Goal: Task Accomplishment & Management: Use online tool/utility

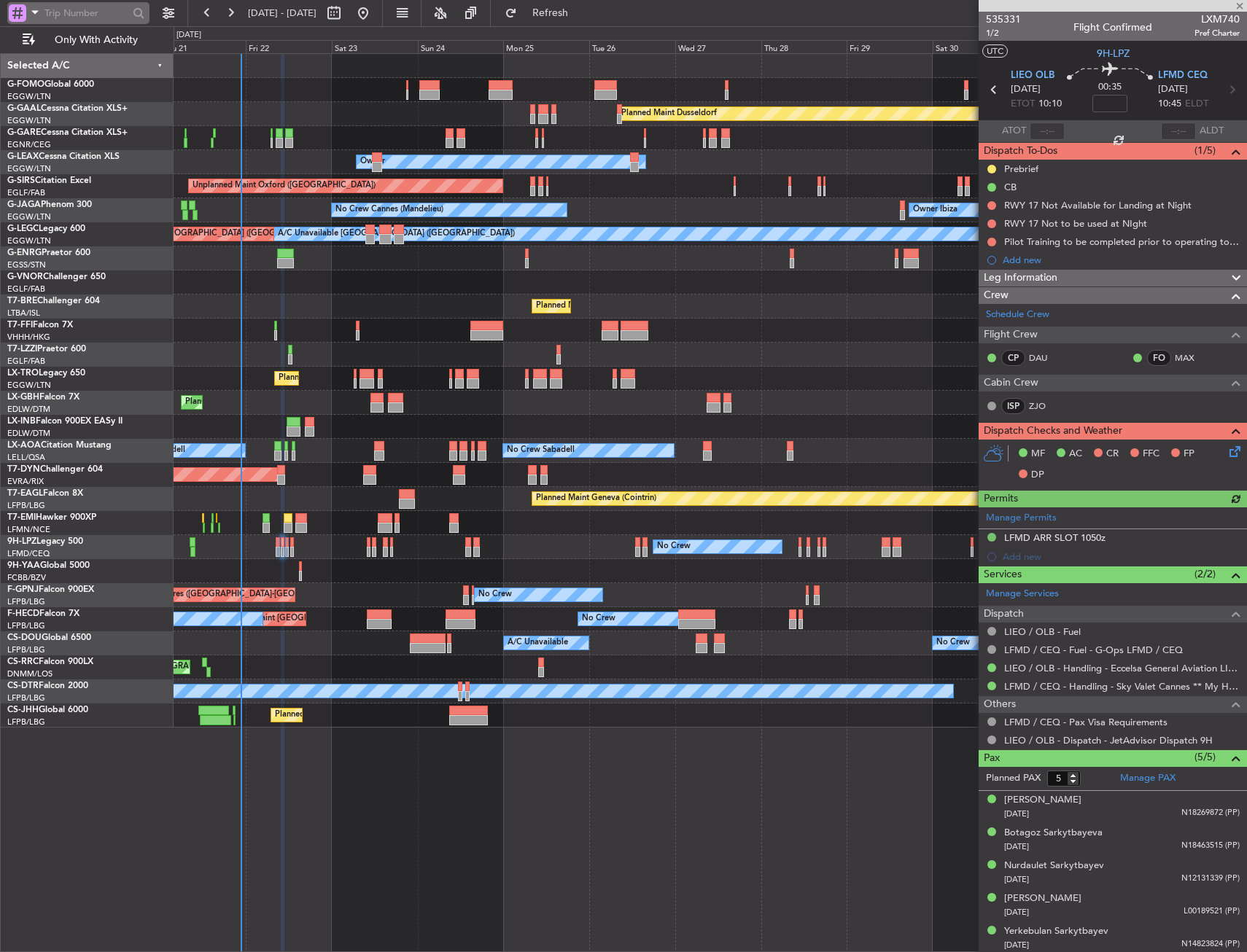
click at [39, 19] on span at bounding box center [34, 12] width 18 height 18
click at [61, 112] on span "Airport" at bounding box center [49, 116] width 31 height 14
click at [87, 13] on input "text" at bounding box center [86, 13] width 84 height 22
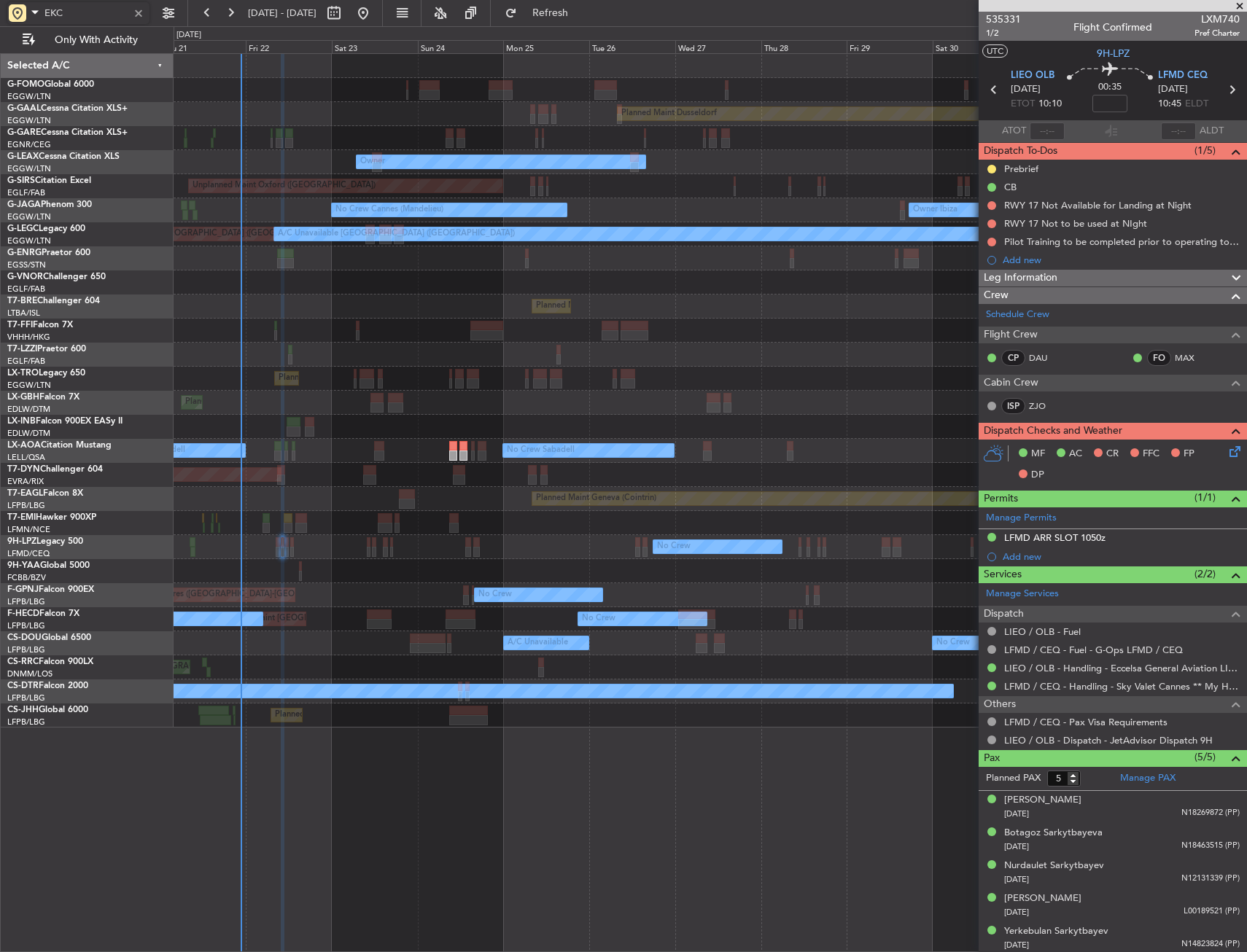
type input "EKCH"
click at [458, 443] on div "No Crew Sabadell No Crew Sabadell" at bounding box center [710, 451] width 1072 height 24
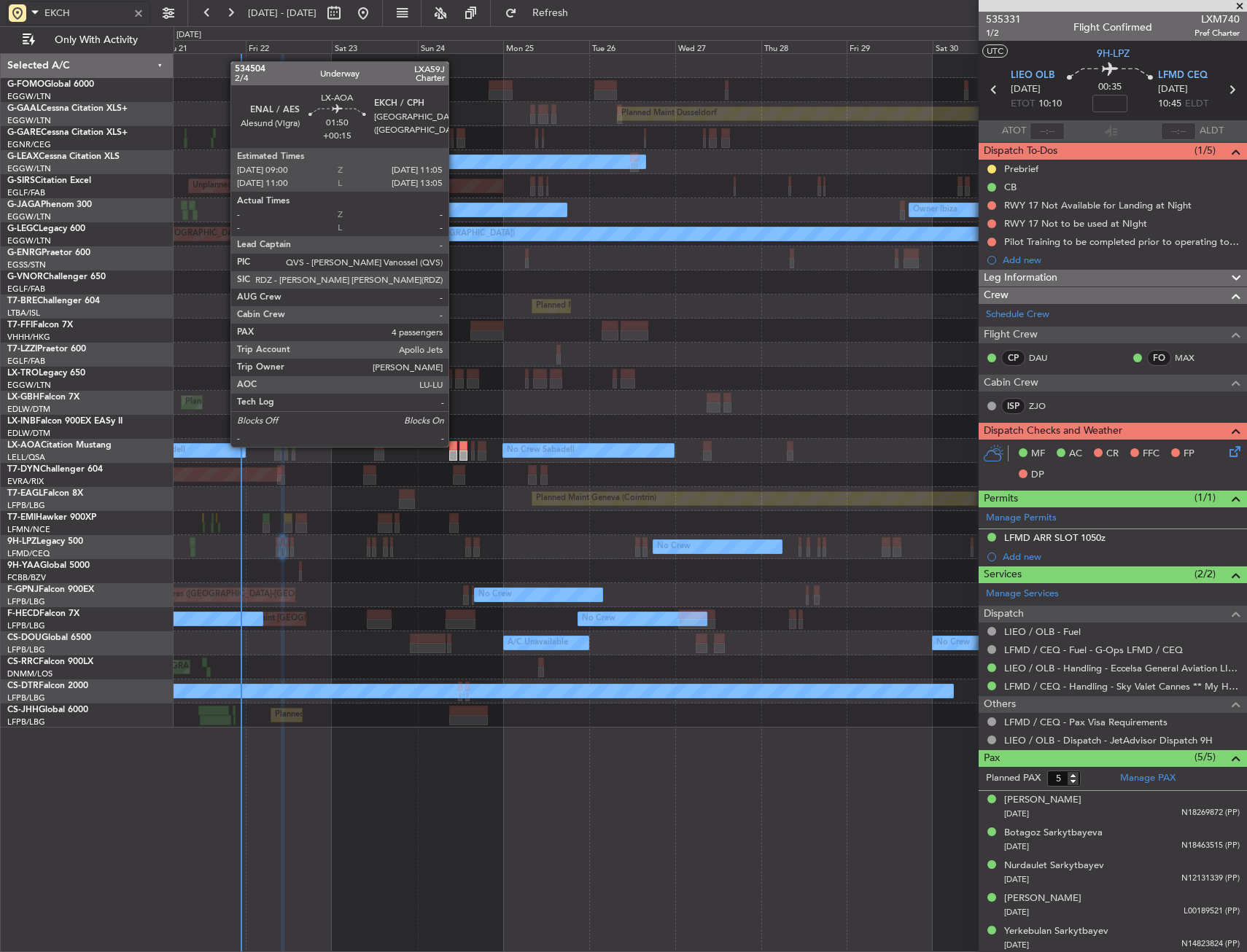
click at [455, 446] on div at bounding box center [453, 446] width 8 height 10
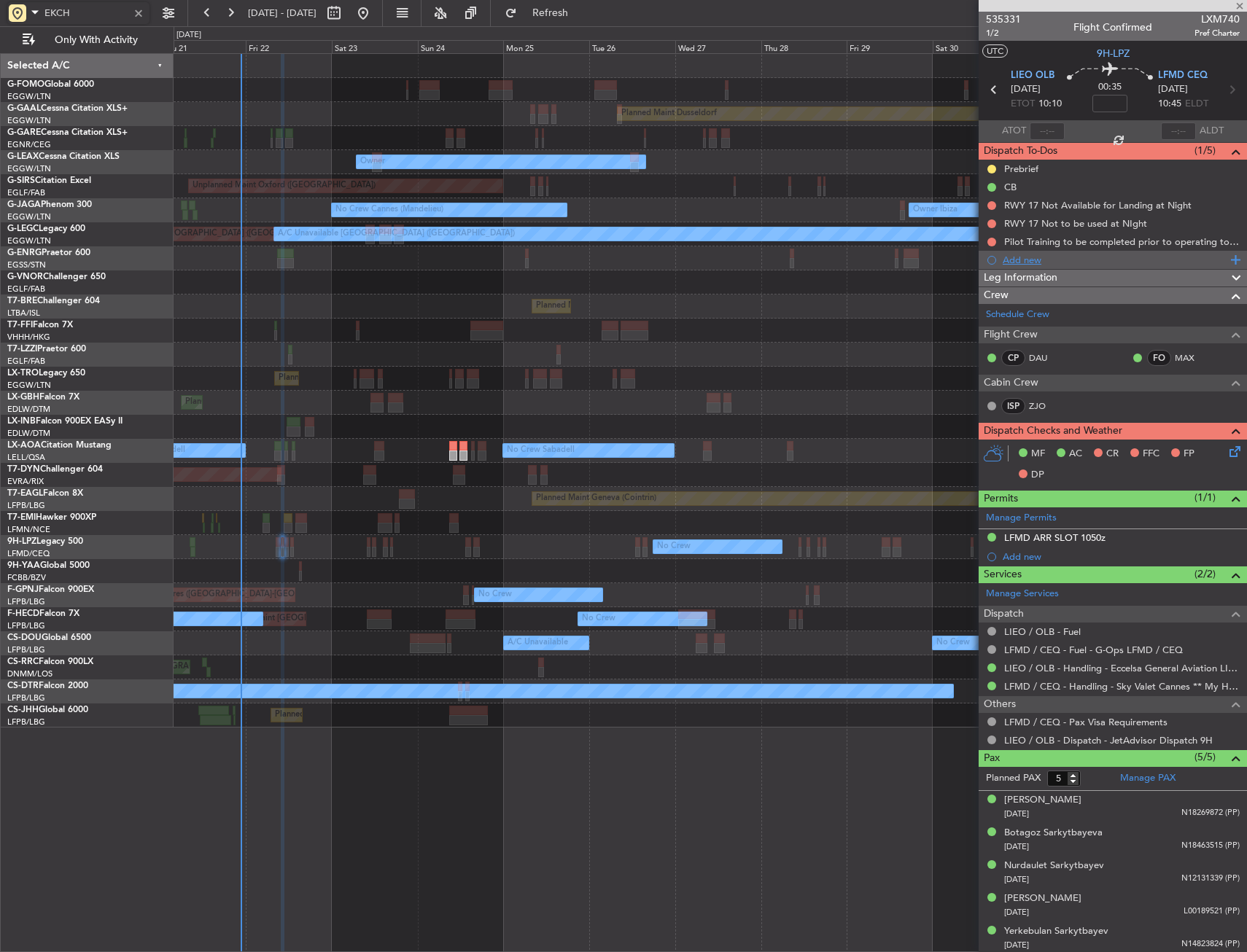
type input "+00:15"
type input "4"
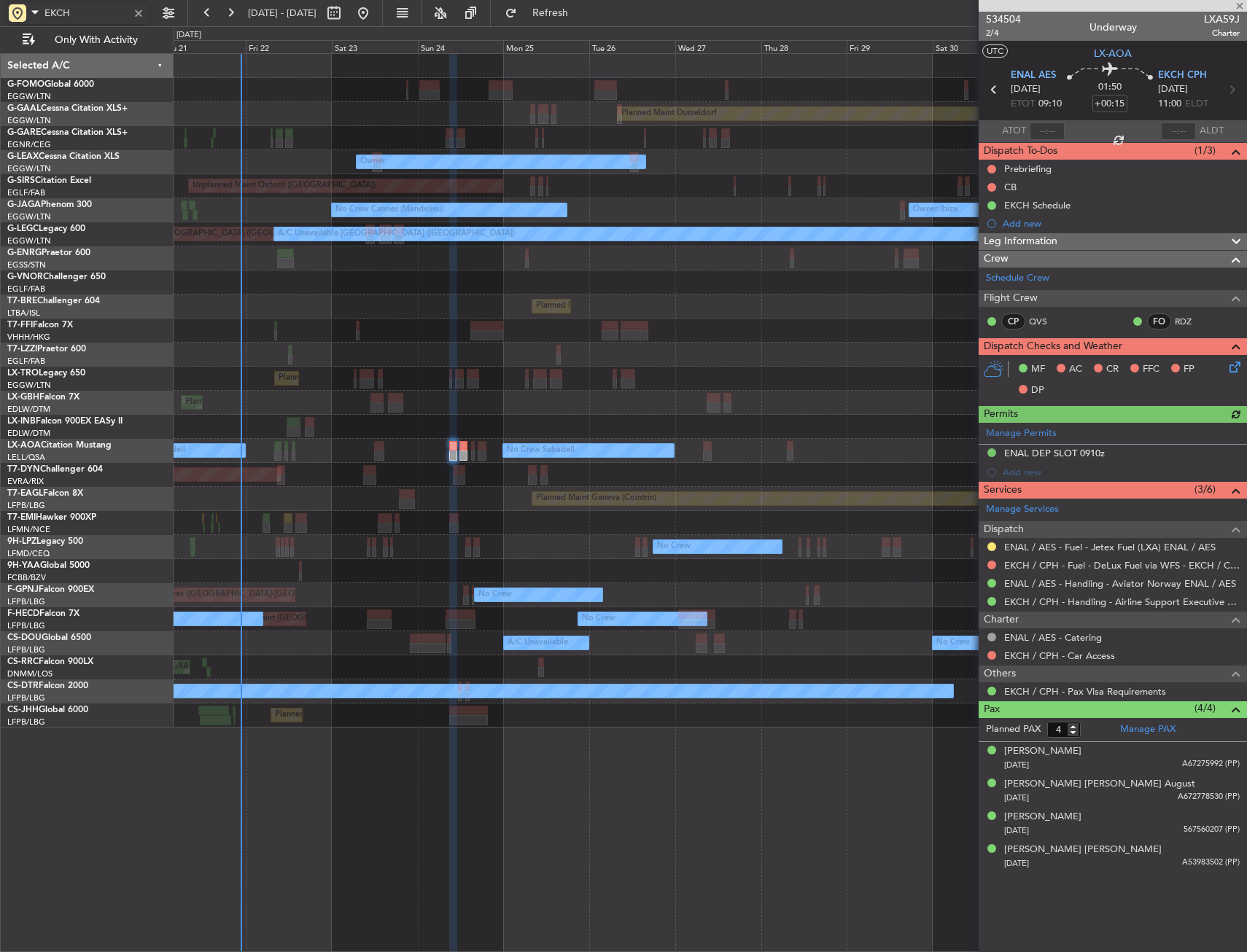
type input "EKCH"
click at [1056, 238] on span "Leg Information" at bounding box center [1020, 242] width 74 height 17
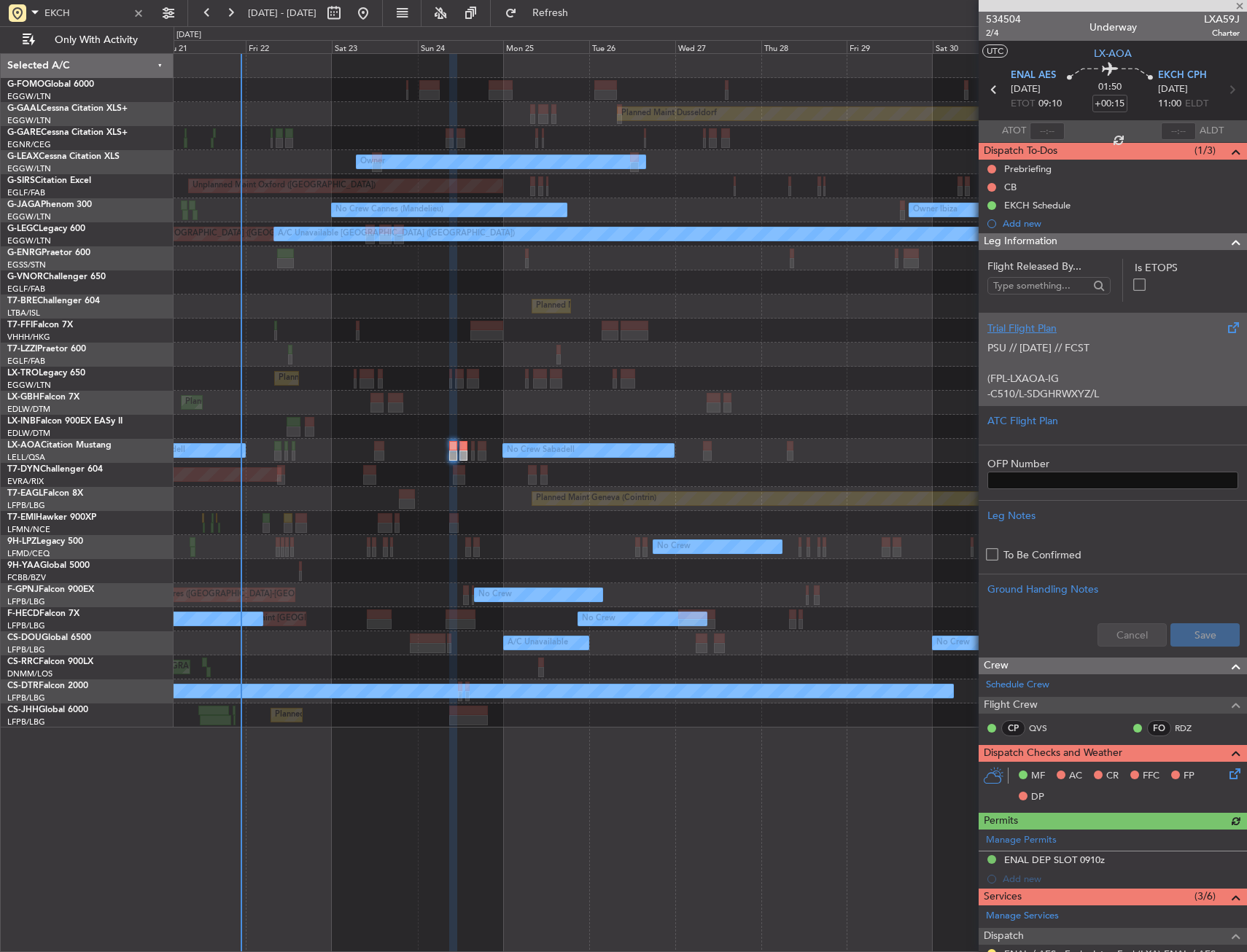
click at [1049, 327] on div "Trial Flight Plan" at bounding box center [1113, 328] width 251 height 15
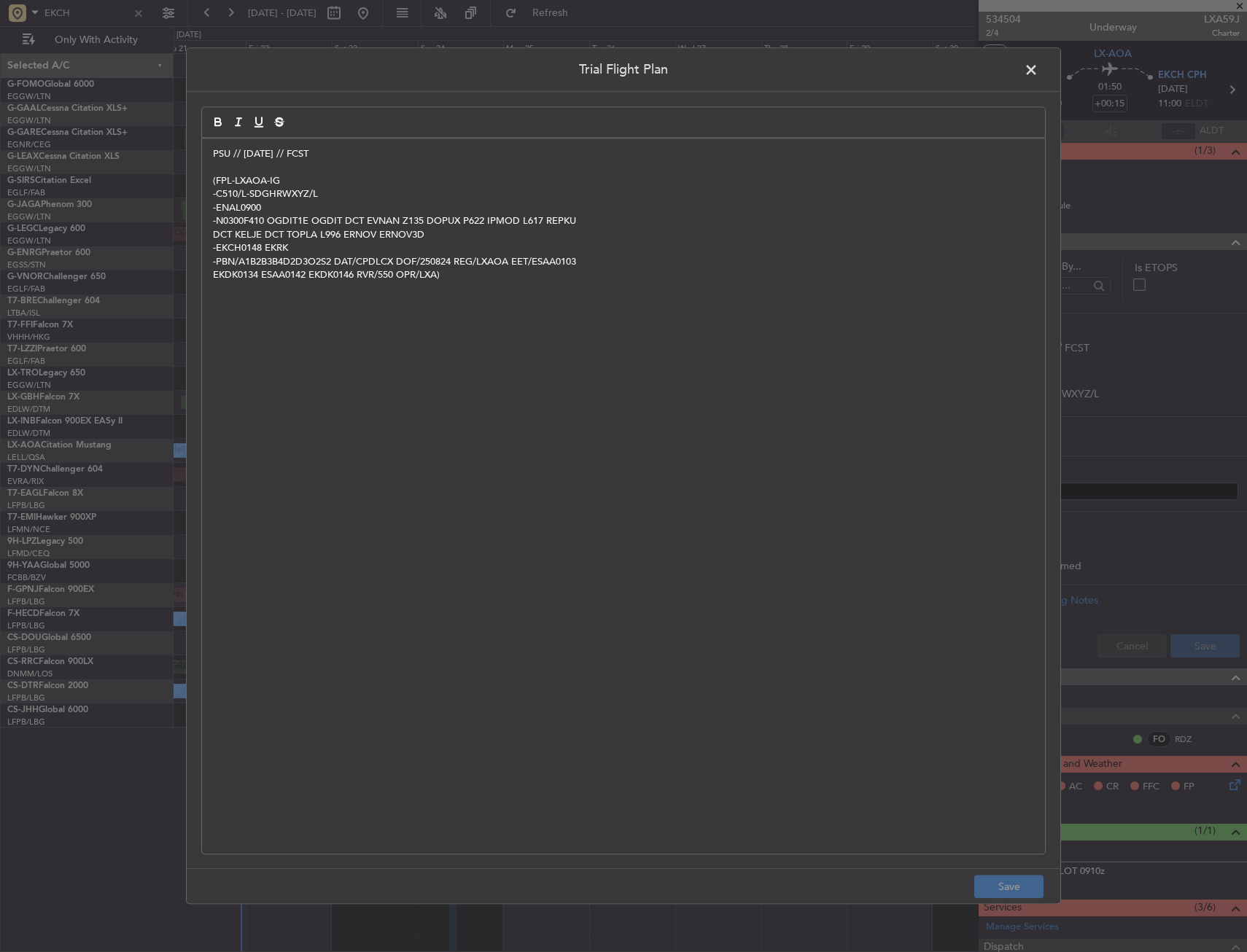
click at [1033, 58] on header "Trial Flight Plan" at bounding box center [623, 70] width 873 height 44
click at [1039, 65] on span at bounding box center [1039, 73] width 0 height 29
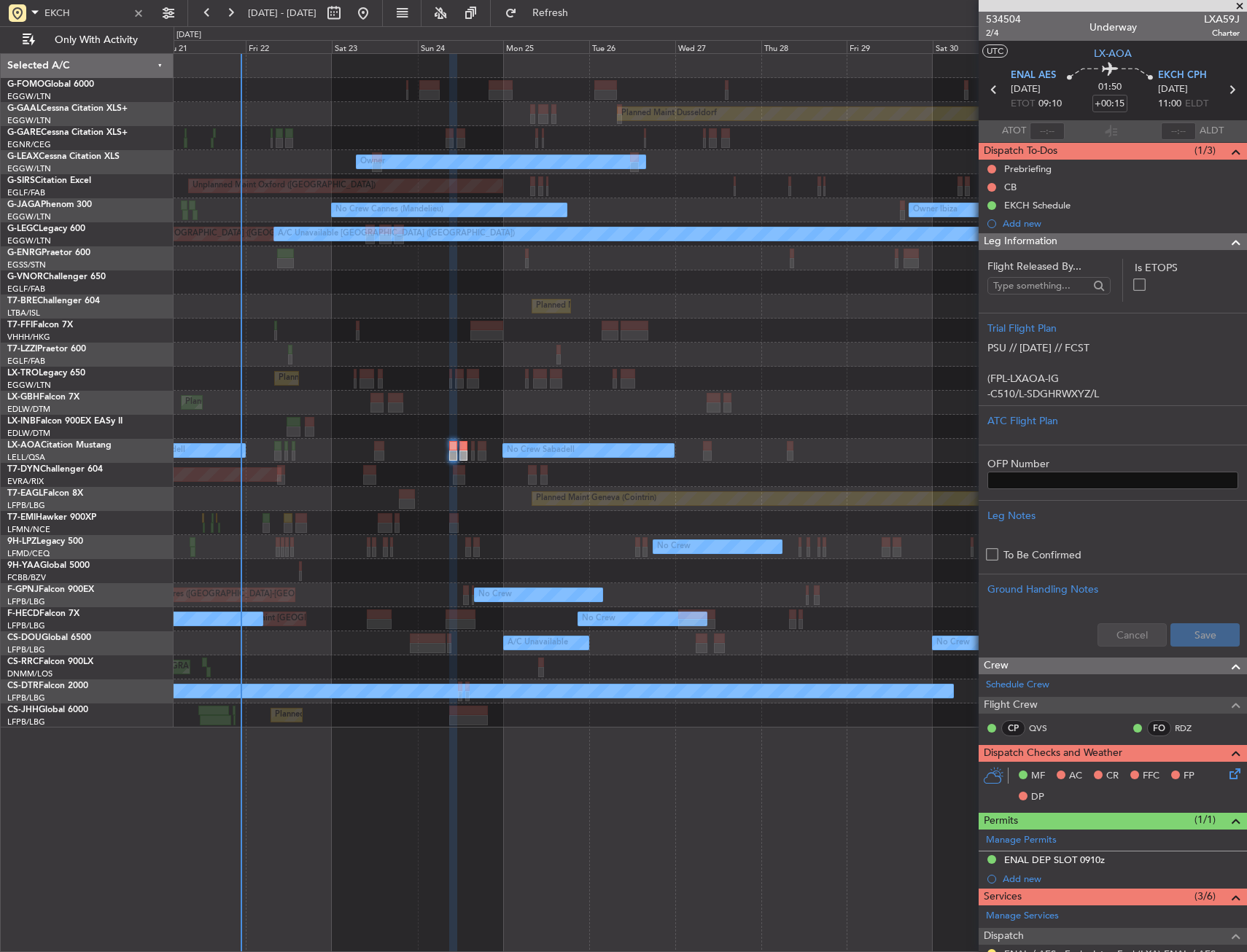
click at [1082, 242] on div "Leg Information" at bounding box center [1113, 242] width 269 height 17
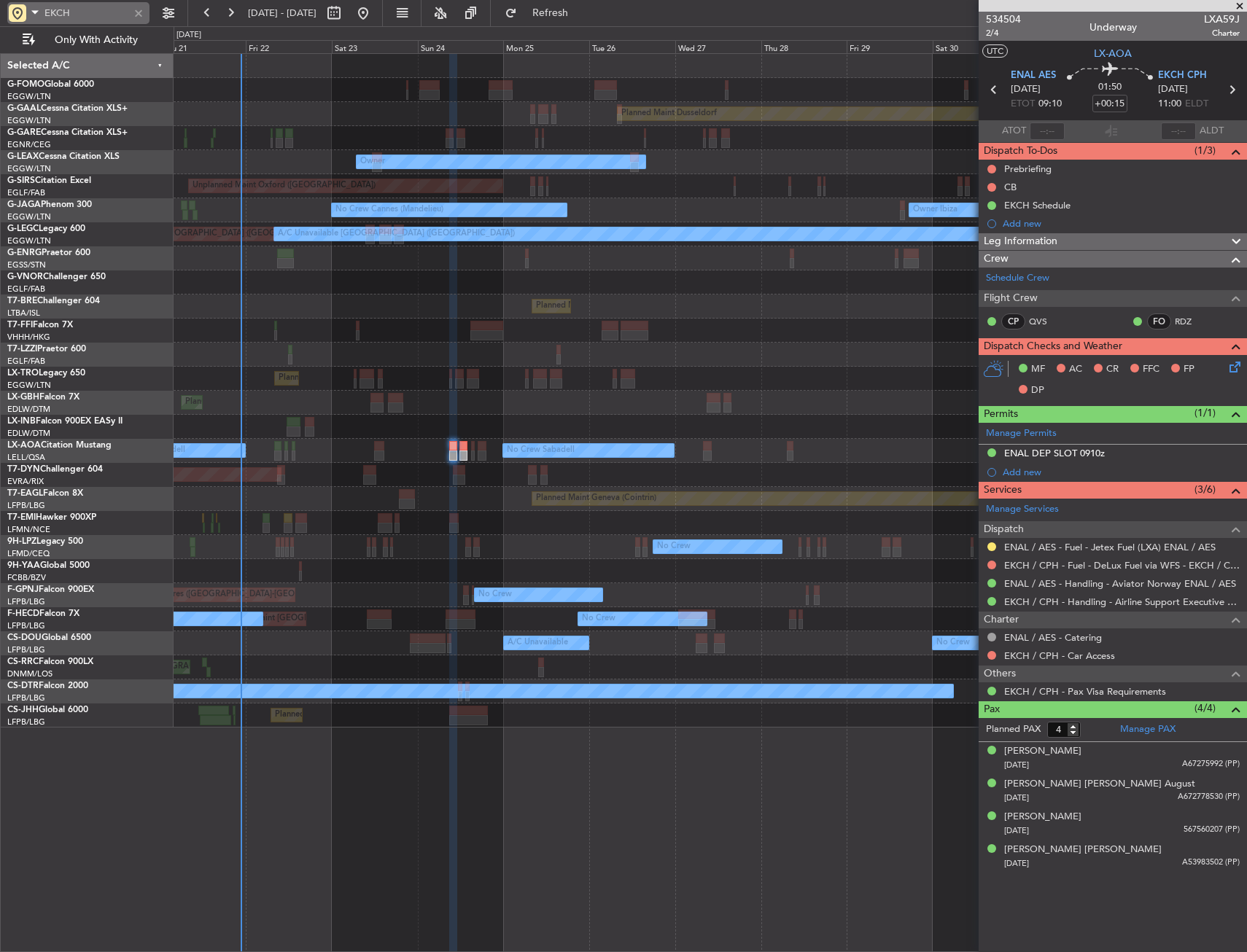
click at [143, 8] on div at bounding box center [138, 13] width 16 height 16
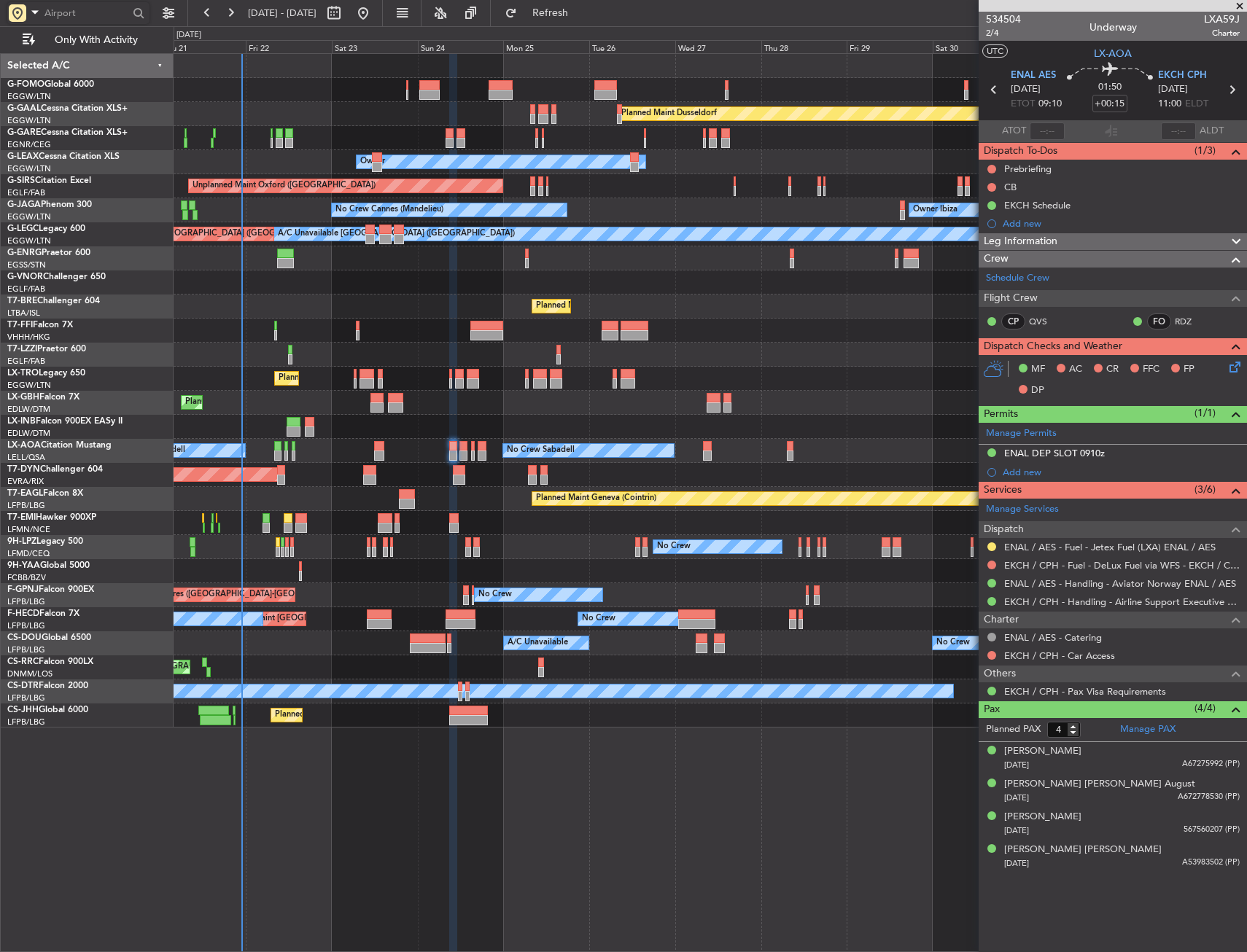
click at [64, 10] on input "text" at bounding box center [86, 13] width 84 height 22
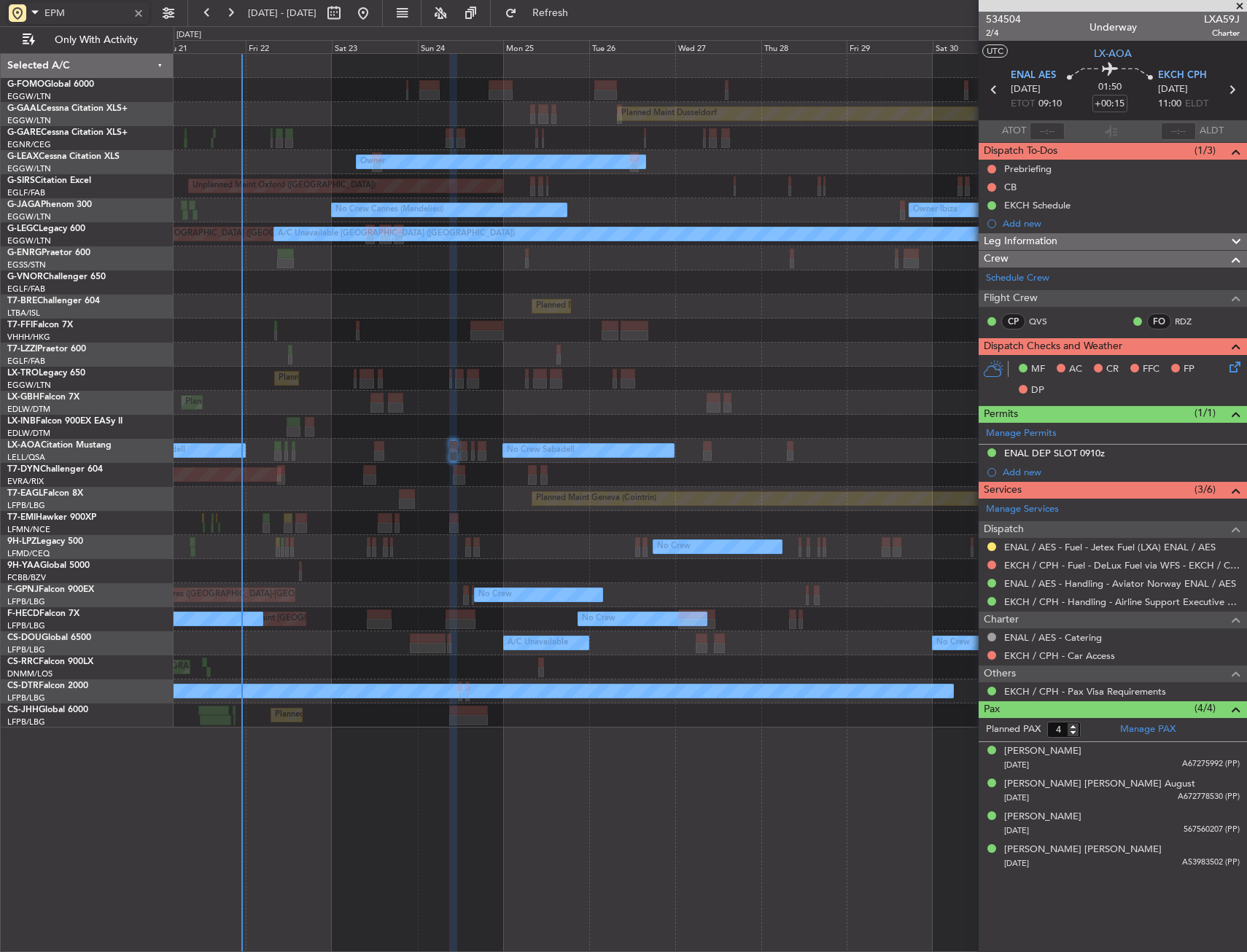
type input "EPMO"
click at [761, 343] on div "Planned Maint Dusseldorf Unplanned Maint [PERSON_NAME] Owner Owner Unplanned Ma…" at bounding box center [710, 390] width 1072 height 673
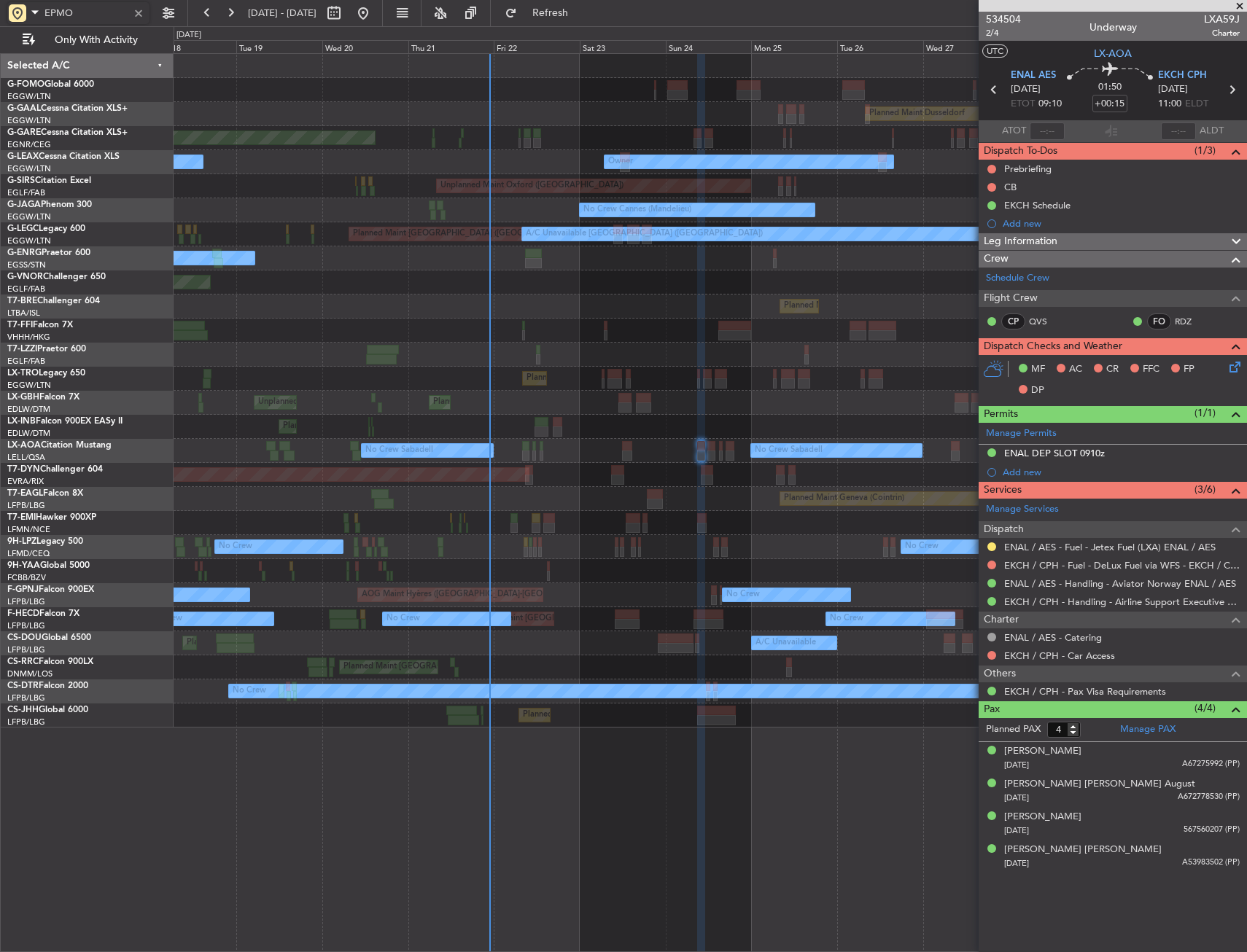
click at [860, 339] on div at bounding box center [710, 330] width 1072 height 24
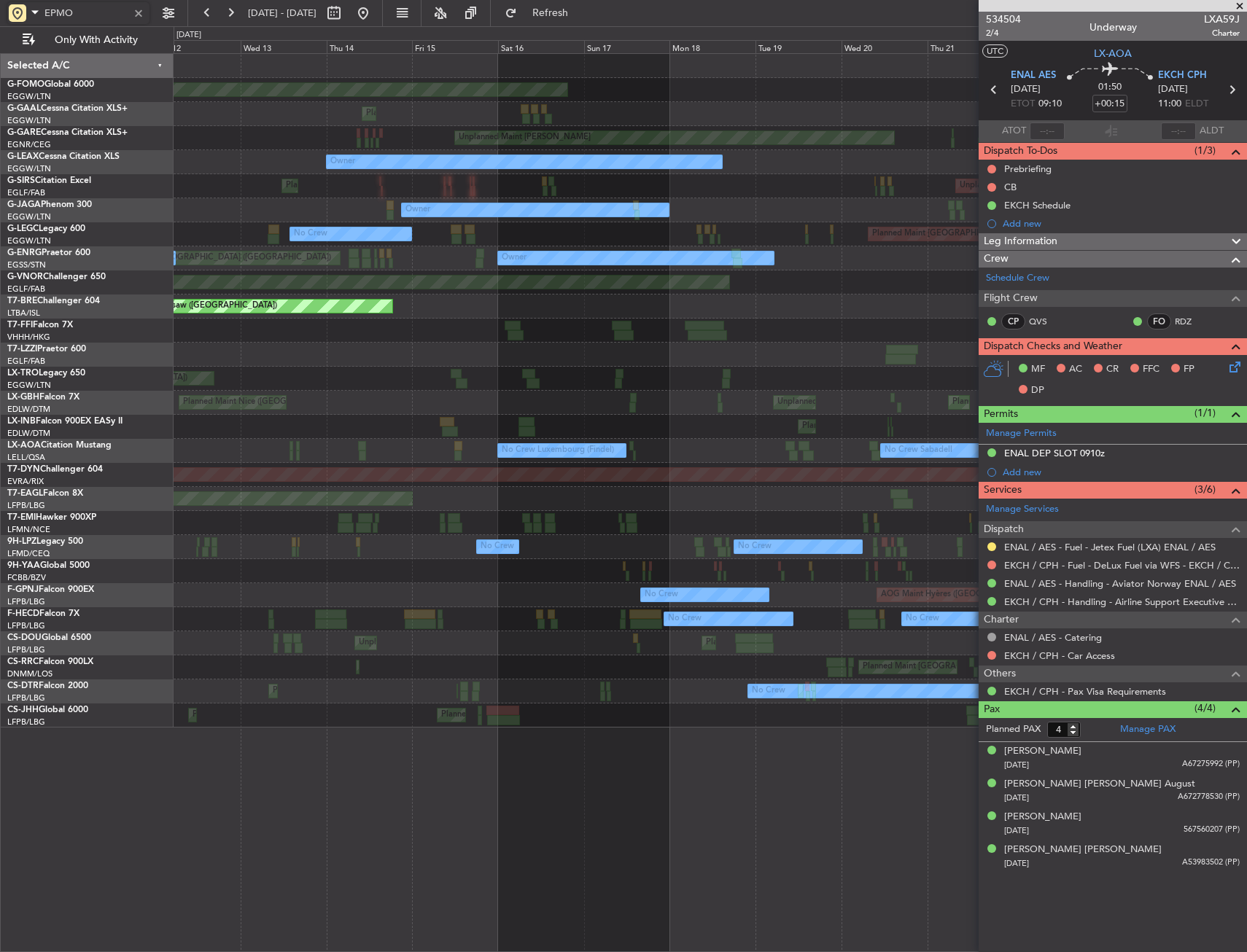
click at [913, 347] on div "Planned Maint Windsor Locks ([PERSON_NAME] Intl) Planned Maint Planned [GEOGRAP…" at bounding box center [710, 390] width 1072 height 673
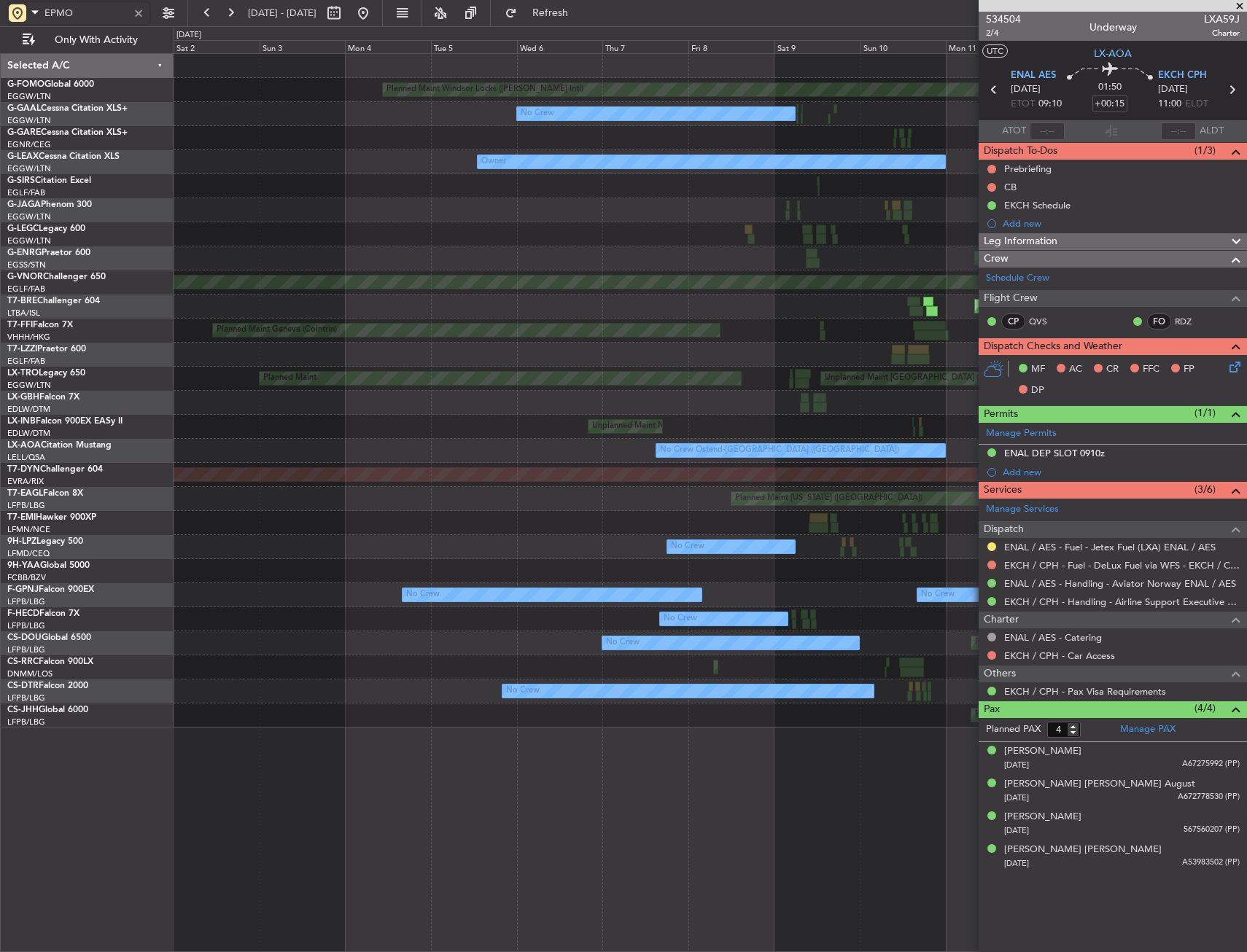
click at [1063, 344] on fb-app "EPMO [DATE] - [DATE] Refresh Quick Links Only With Activity Planned Maint Winds…" at bounding box center [623, 481] width 1247 height 941
click at [569, 336] on div "Planned Maint Geneva (Cointrin)" at bounding box center [710, 330] width 1072 height 24
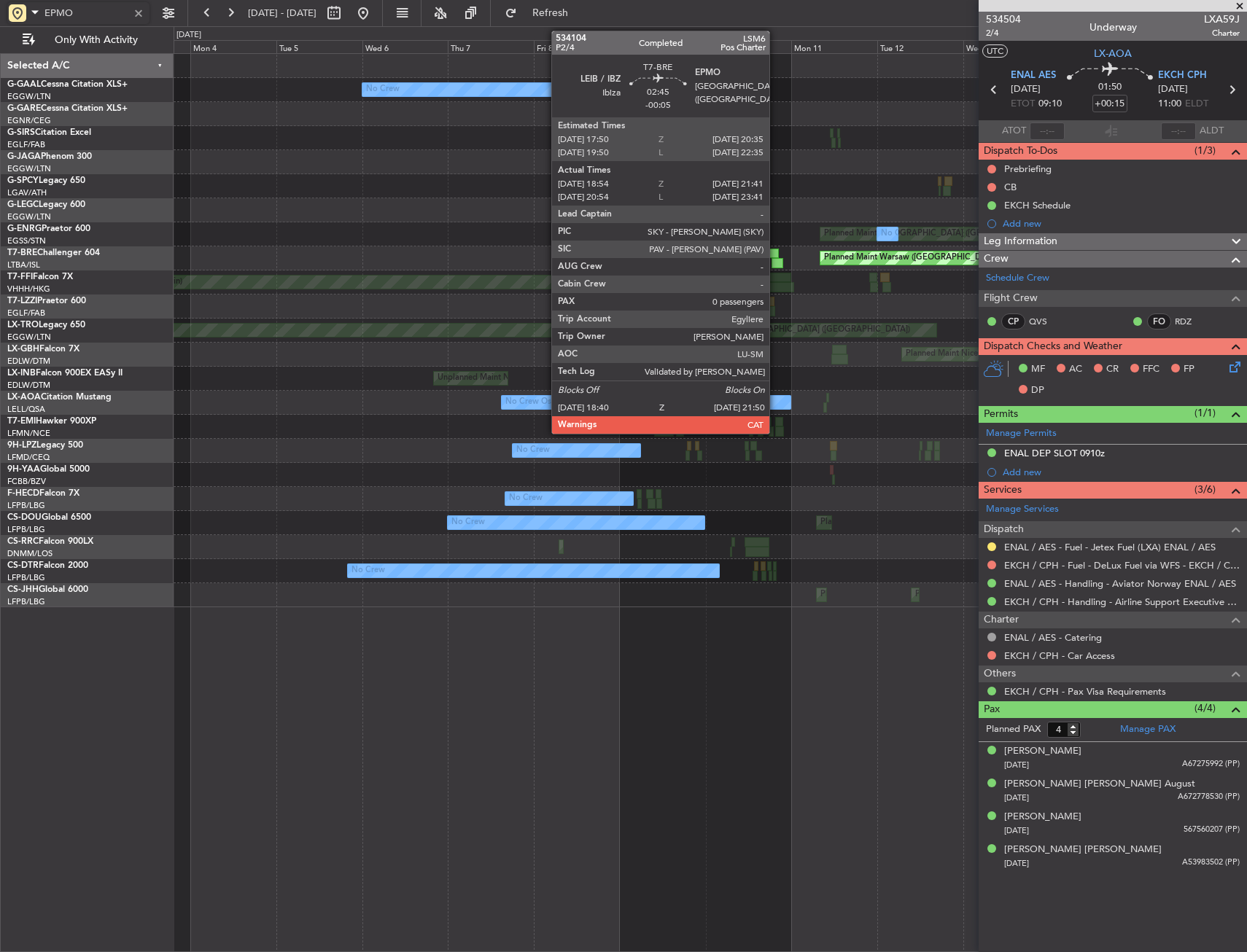
click at [776, 260] on div at bounding box center [778, 263] width 12 height 10
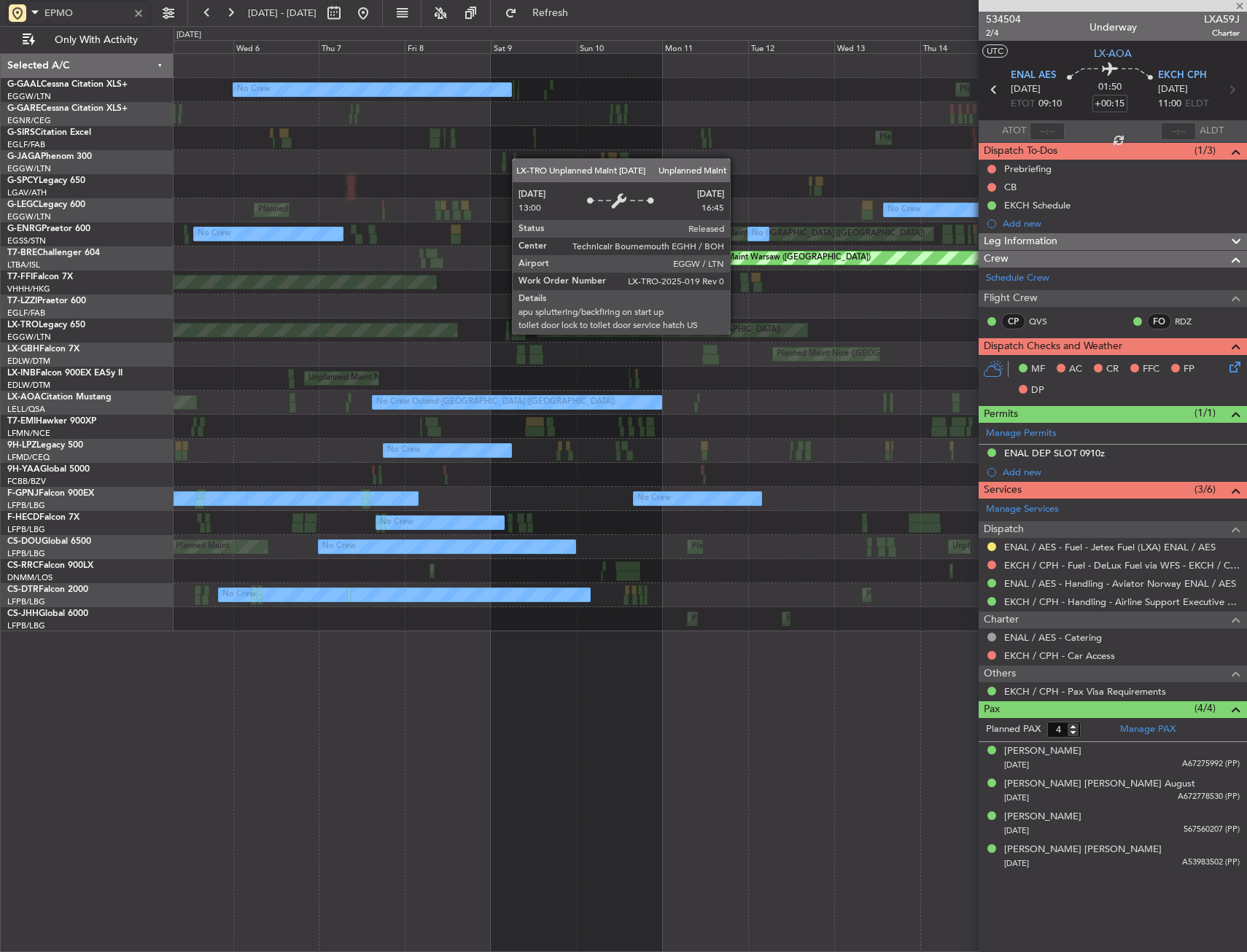
type input "-00:05"
type input "18:54"
type input "21:41"
type input "0"
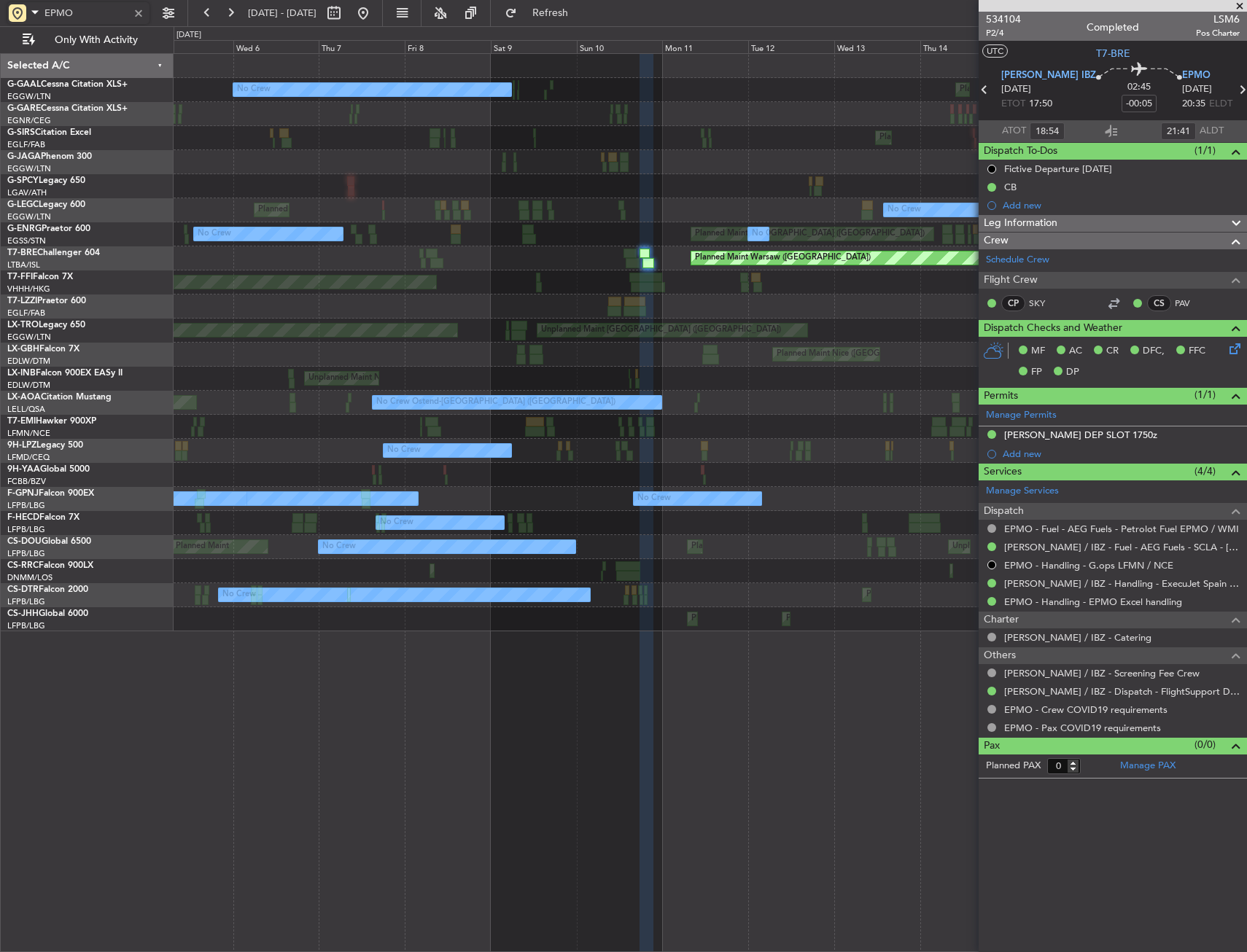
type input "EPMO"
